Goal: Task Accomplishment & Management: Use online tool/utility

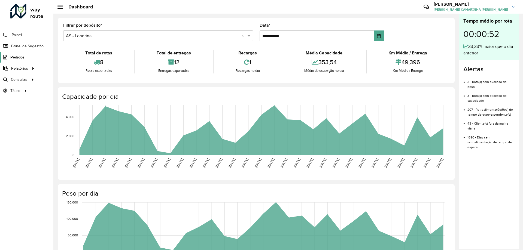
click at [22, 58] on span "Pedidos" at bounding box center [17, 57] width 14 height 6
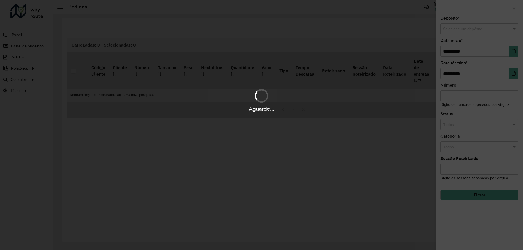
click at [26, 48] on div "Aguarde..." at bounding box center [261, 125] width 523 height 250
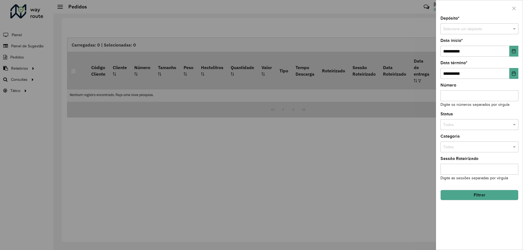
click at [509, 8] on div at bounding box center [479, 8] width 87 height 16
click at [509, 8] on button "button" at bounding box center [513, 8] width 9 height 9
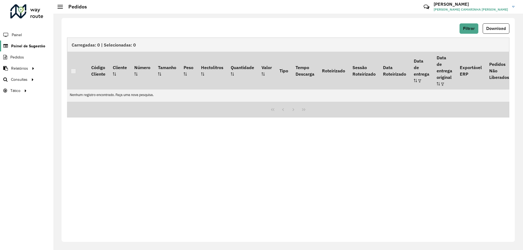
click at [39, 46] on span "Painel de Sugestão" at bounding box center [28, 46] width 34 height 6
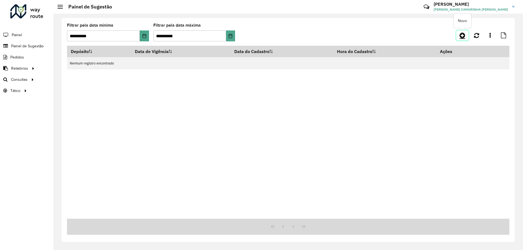
click at [461, 35] on icon at bounding box center [462, 35] width 6 height 7
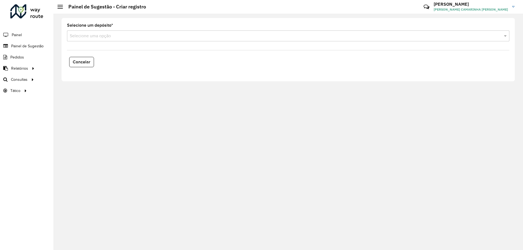
click at [403, 37] on input "text" at bounding box center [283, 36] width 426 height 7
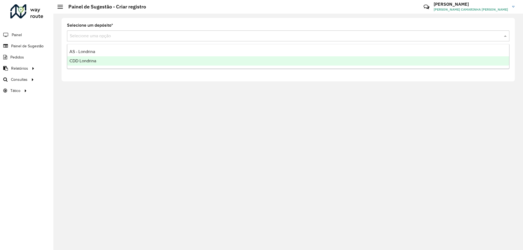
click at [115, 62] on div "CDD Londrina" at bounding box center [287, 60] width 441 height 9
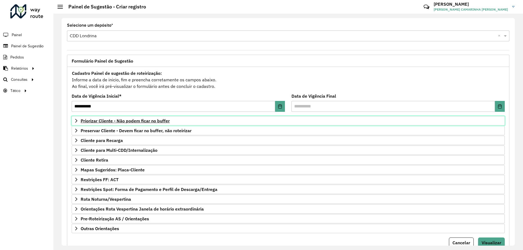
click at [157, 119] on span "Priorizar Cliente - Não podem ficar no buffer" at bounding box center [125, 121] width 89 height 4
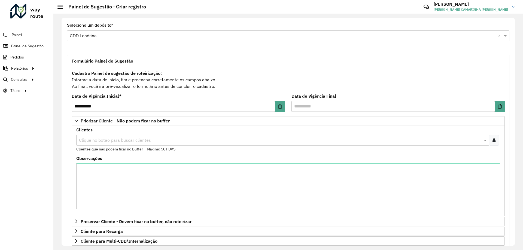
click at [112, 140] on input "text" at bounding box center [280, 140] width 404 height 7
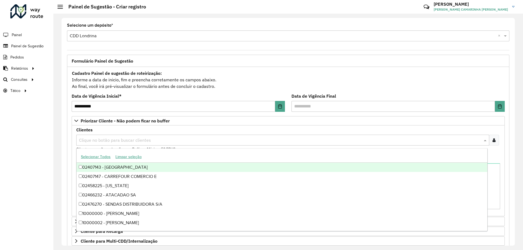
paste input "*****"
type input "*****"
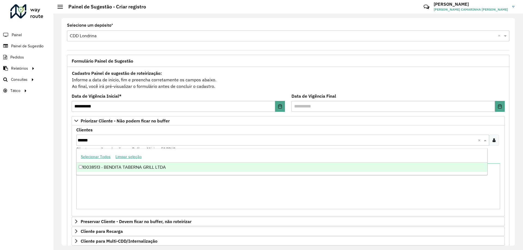
click at [114, 167] on div "10038513 - BENDITA TABERNA GRILL LTDA" at bounding box center [281, 167] width 410 height 9
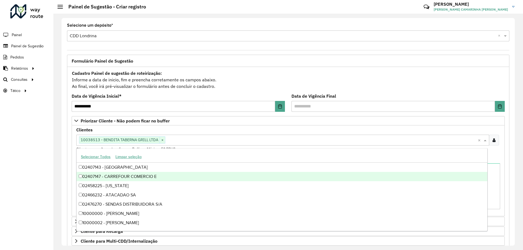
click at [54, 173] on div "**********" at bounding box center [287, 132] width 469 height 237
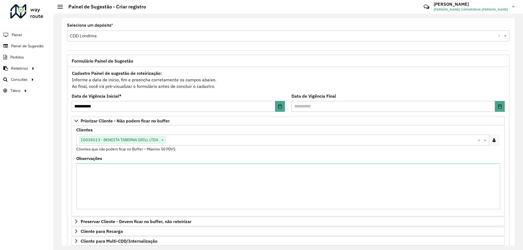
scroll to position [112, 0]
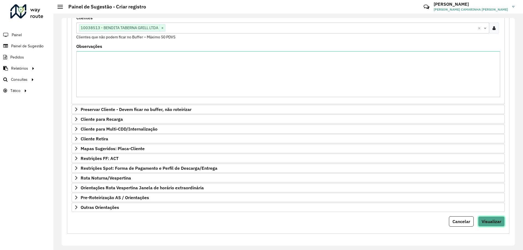
click at [496, 223] on span "Visualizar" at bounding box center [491, 221] width 20 height 5
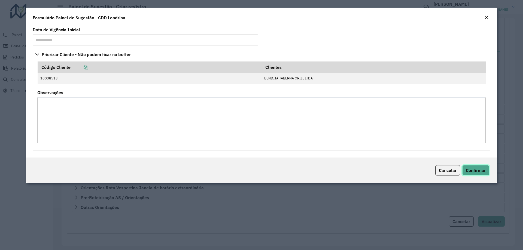
click at [483, 171] on span "Confirmar" at bounding box center [475, 170] width 20 height 5
